Goal: Register for event/course

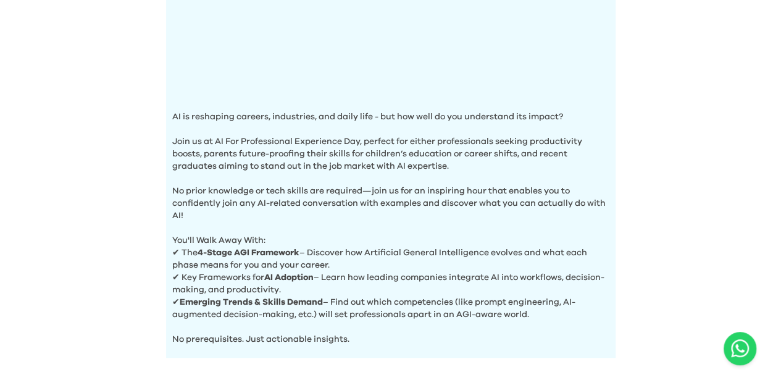
scroll to position [432, 0]
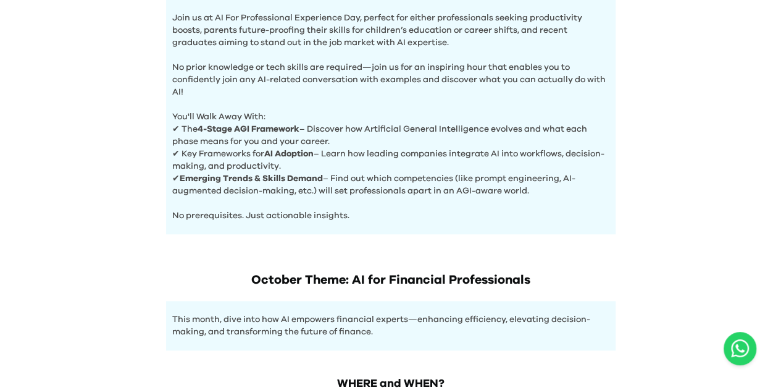
click at [272, 157] on p "✔ Key Frameworks for AI Adoption – Learn how leading companies integrate AI int…" at bounding box center [390, 160] width 437 height 25
click at [288, 157] on p "✔ Key Frameworks for AI Adoption – Learn how leading companies integrate AI int…" at bounding box center [390, 160] width 437 height 25
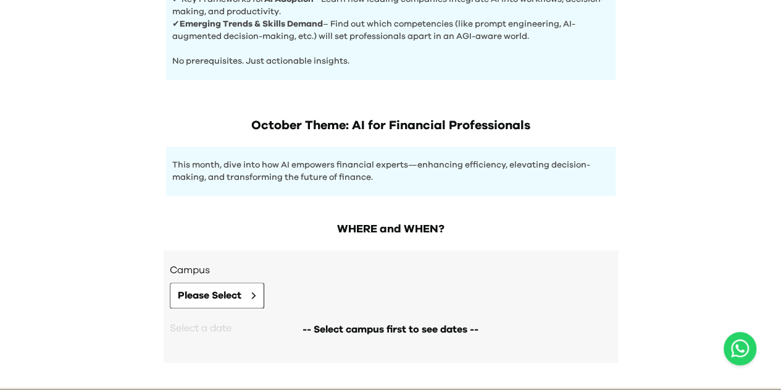
scroll to position [632, 0]
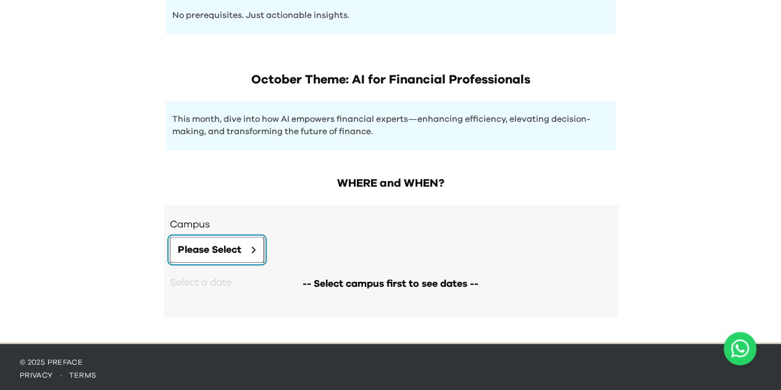
click at [240, 243] on span "Please Select" at bounding box center [210, 249] width 64 height 15
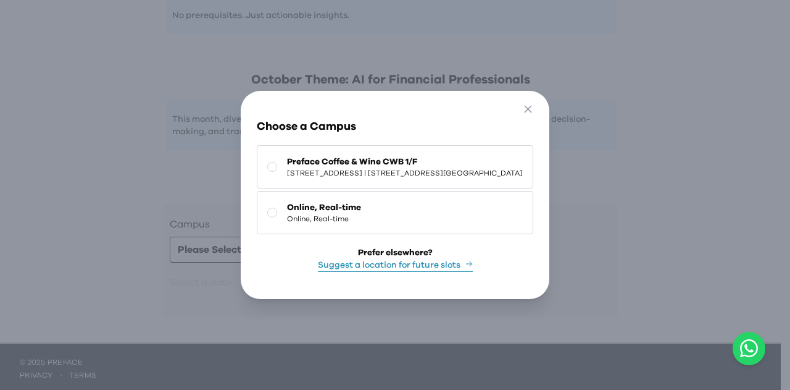
click at [349, 168] on span "[STREET_ADDRESS] | [STREET_ADDRESS][GEOGRAPHIC_DATA]" at bounding box center [405, 173] width 236 height 10
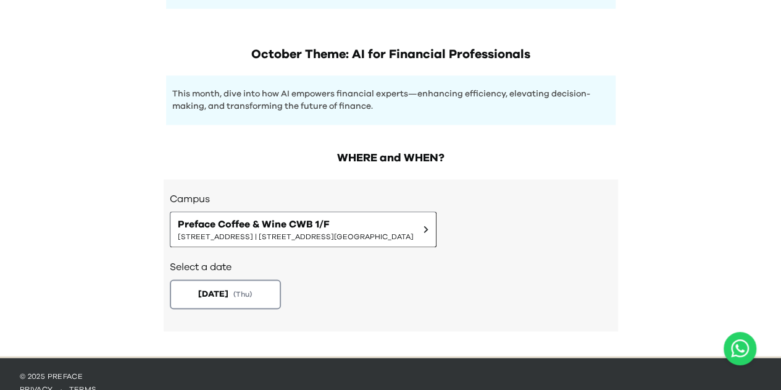
scroll to position [672, 0]
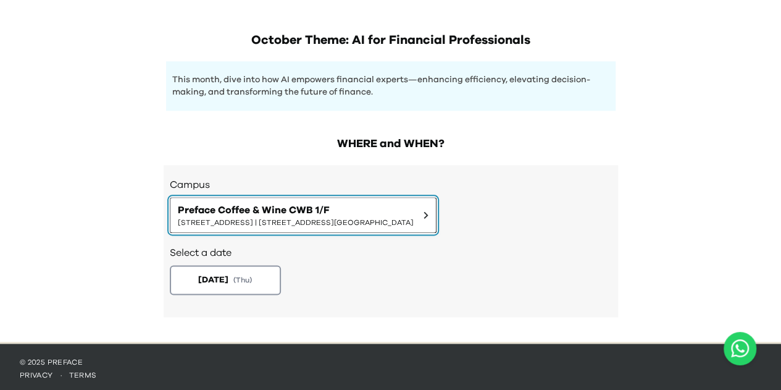
click at [329, 209] on span "Preface Coffee & Wine CWB 1/F" at bounding box center [296, 210] width 236 height 15
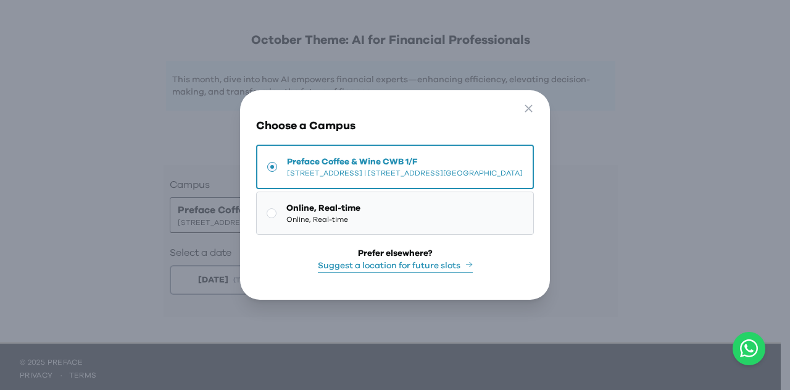
click at [319, 209] on span "Online, Real-time" at bounding box center [324, 208] width 74 height 12
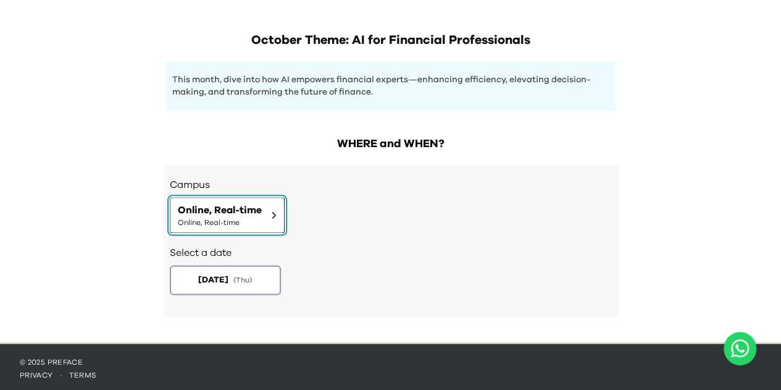
click at [258, 206] on span "Online, Real-time" at bounding box center [220, 210] width 84 height 15
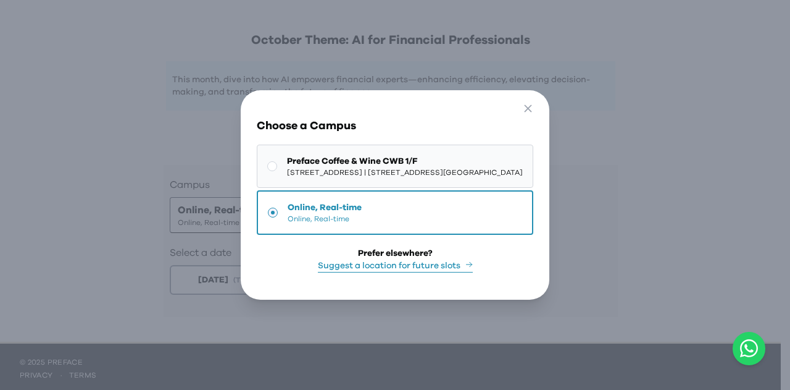
click at [346, 167] on span "[STREET_ADDRESS] | [STREET_ADDRESS][GEOGRAPHIC_DATA]" at bounding box center [405, 172] width 236 height 10
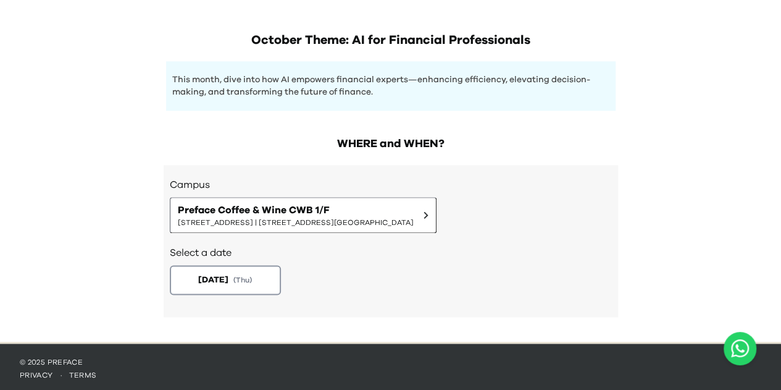
click at [441, 272] on div "[DATE] ( Thu )" at bounding box center [391, 280] width 442 height 30
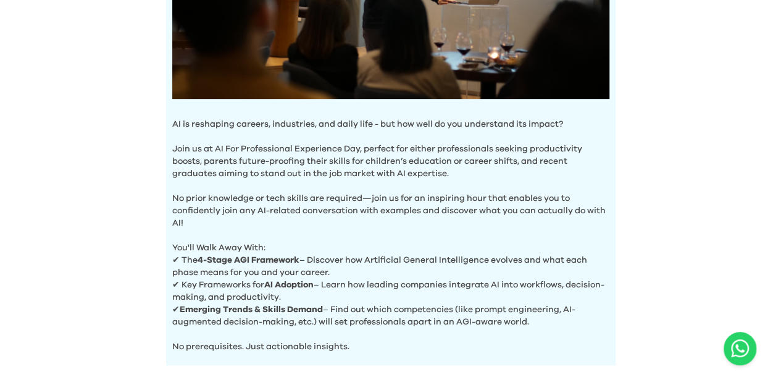
scroll to position [0, 0]
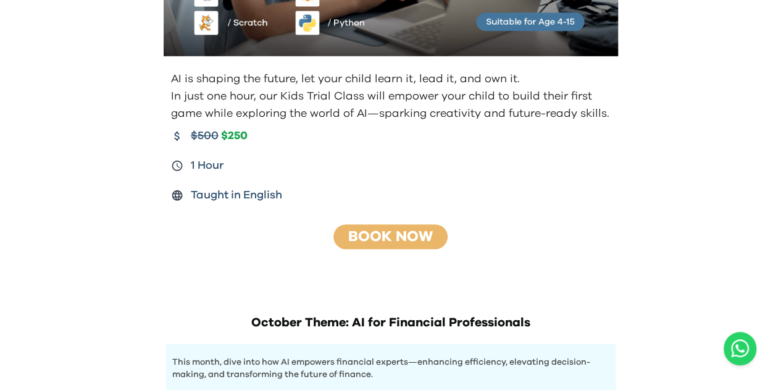
scroll to position [185, 0]
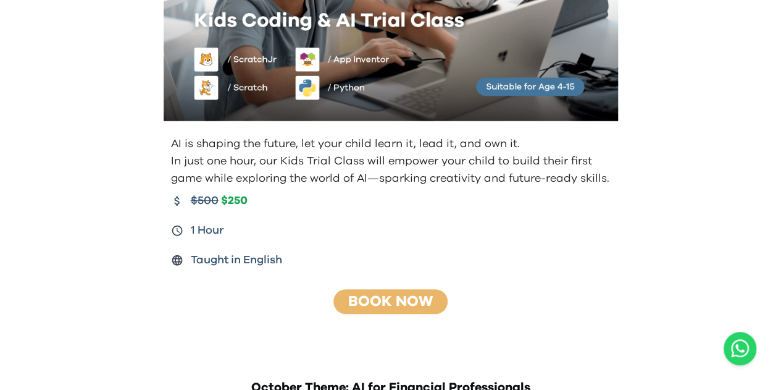
click at [335, 144] on p "AI is shaping the future, let your child learn it, lead it, and own it." at bounding box center [392, 143] width 442 height 17
click at [324, 154] on p "In just one hour, our Kids Trial Class will empower your child to build their f…" at bounding box center [392, 170] width 442 height 35
click at [324, 168] on p "In just one hour, our Kids Trial Class will empower your child to build their f…" at bounding box center [392, 170] width 442 height 35
click at [448, 175] on p "In just one hour, our Kids Trial Class will empower your child to build their f…" at bounding box center [392, 170] width 442 height 35
click at [419, 180] on p "In just one hour, our Kids Trial Class will empower your child to build their f…" at bounding box center [392, 170] width 442 height 35
